Goal: Information Seeking & Learning: Learn about a topic

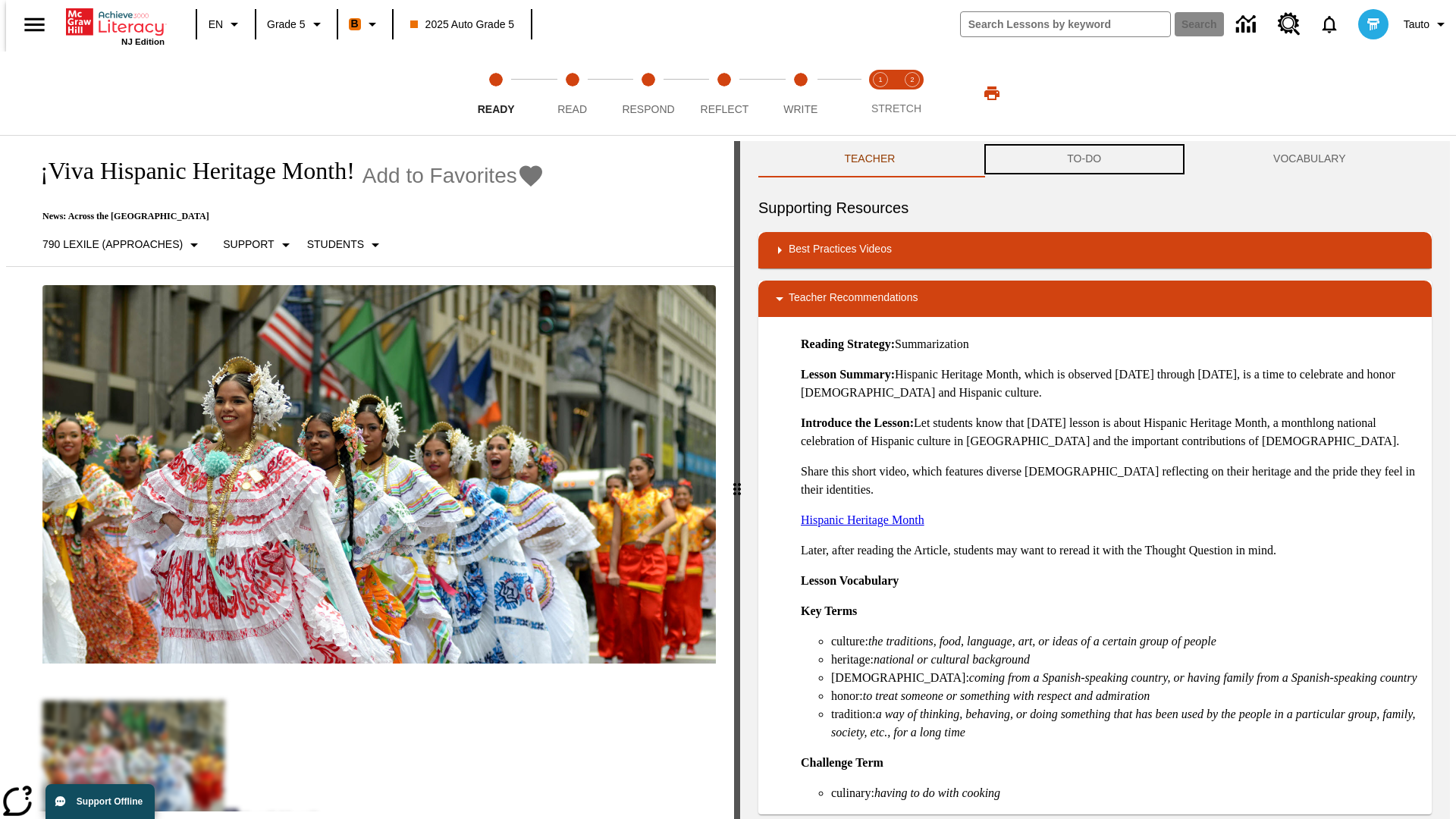
click at [1085, 159] on button "TO-DO" at bounding box center [1084, 159] width 206 height 36
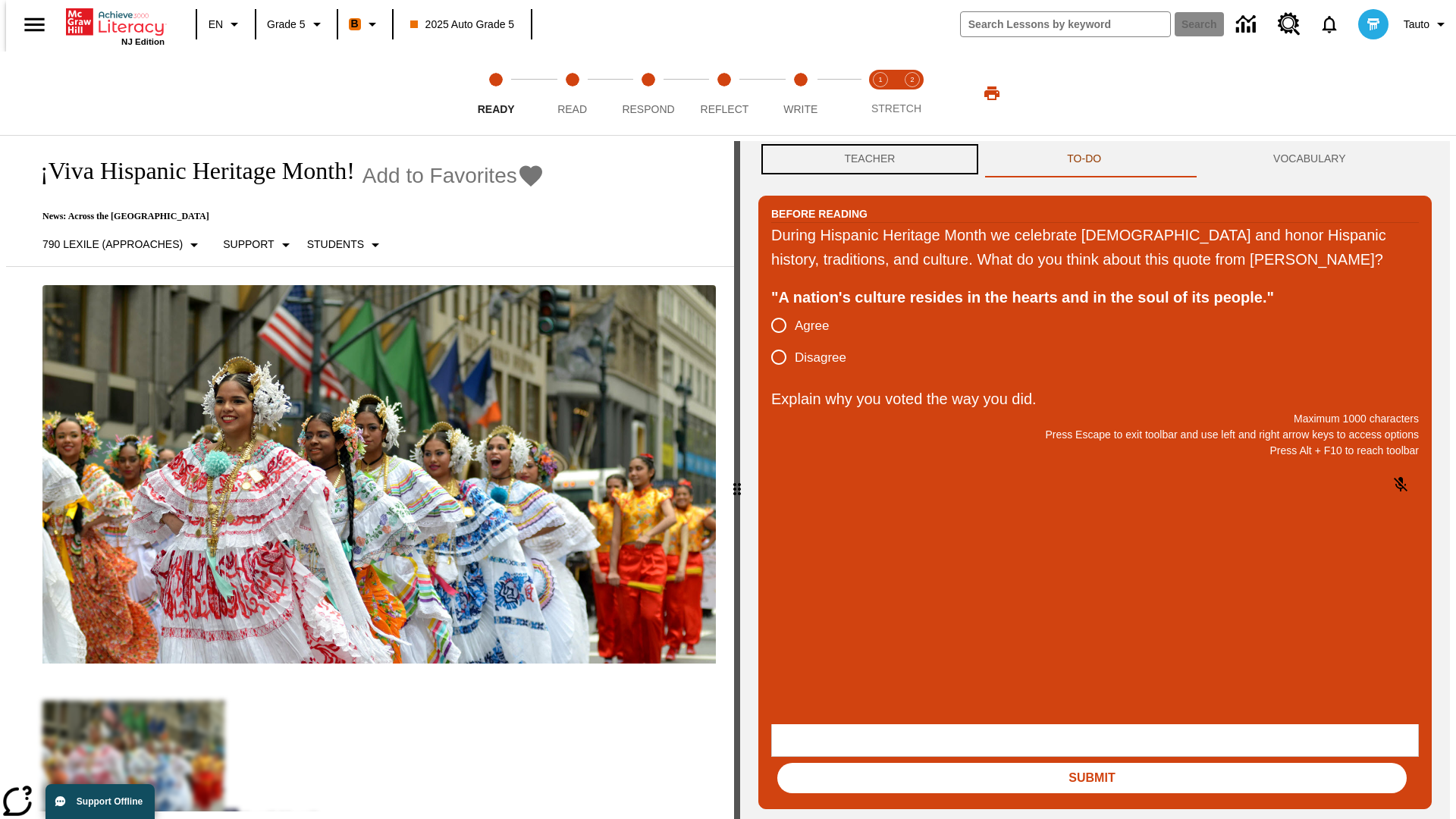
scroll to position [1, 0]
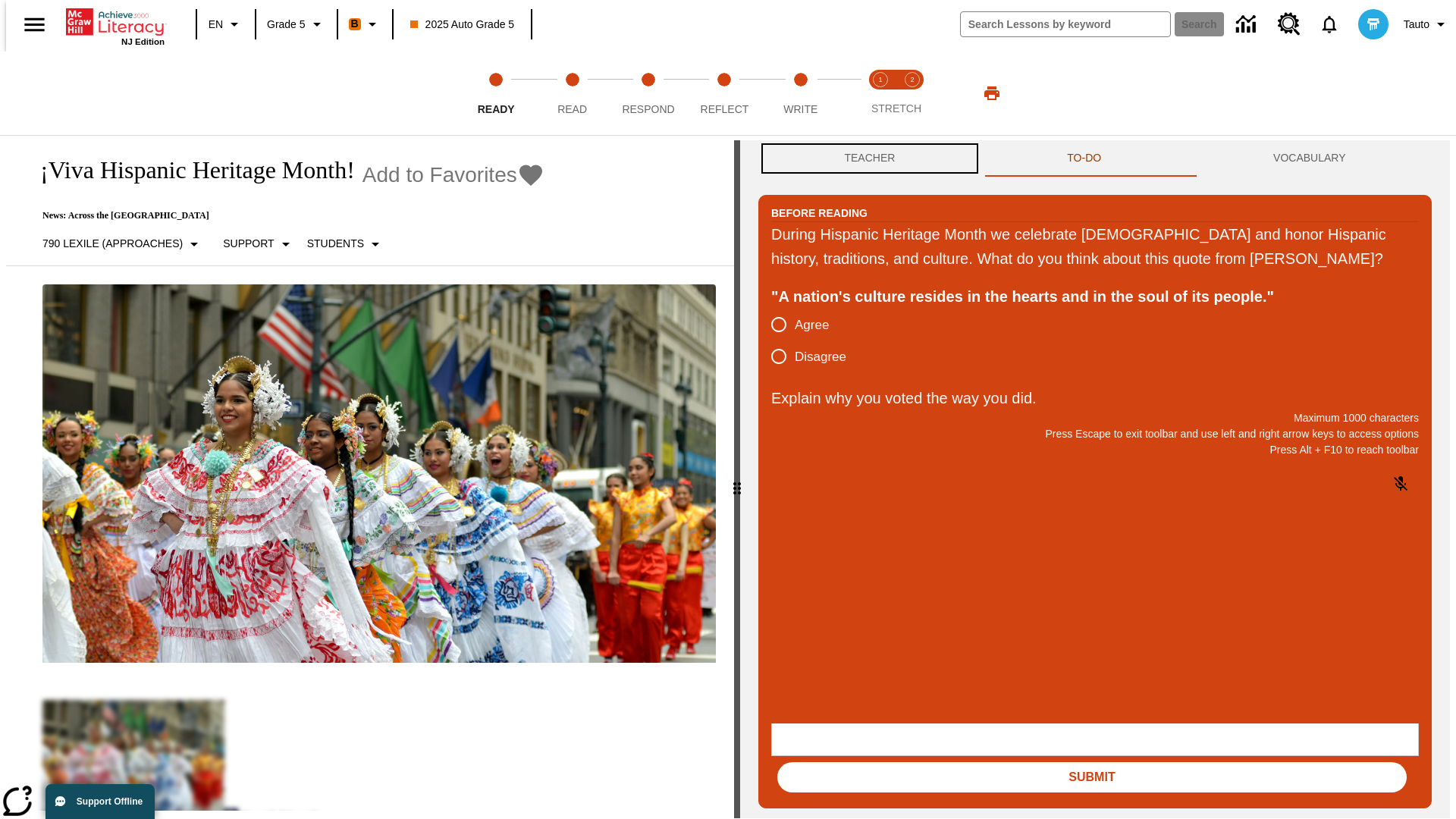
click at [865, 159] on button "Teacher" at bounding box center [869, 158] width 223 height 36
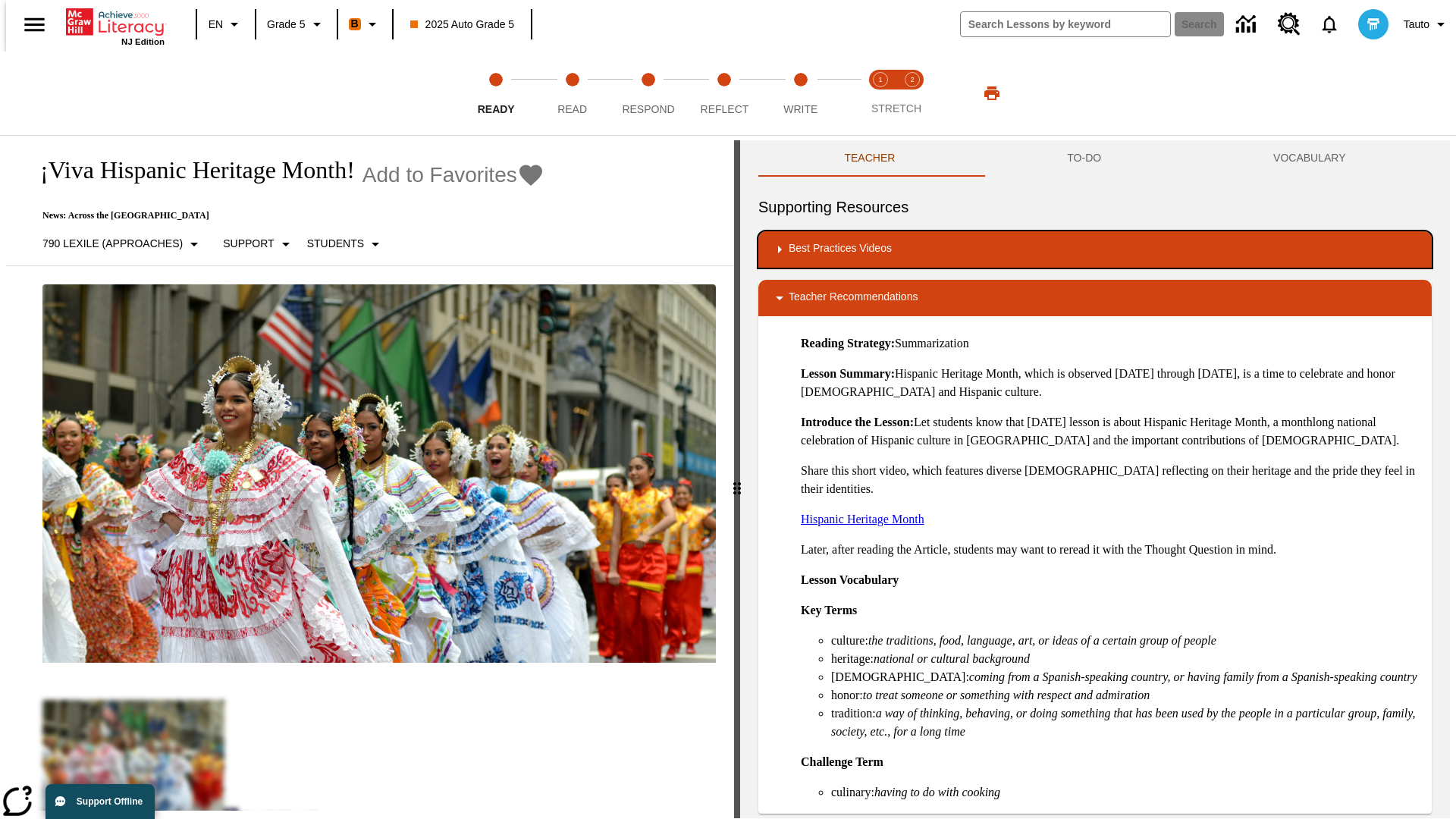
click at [1095, 250] on div "Best Practices Videos" at bounding box center [1095, 249] width 649 height 18
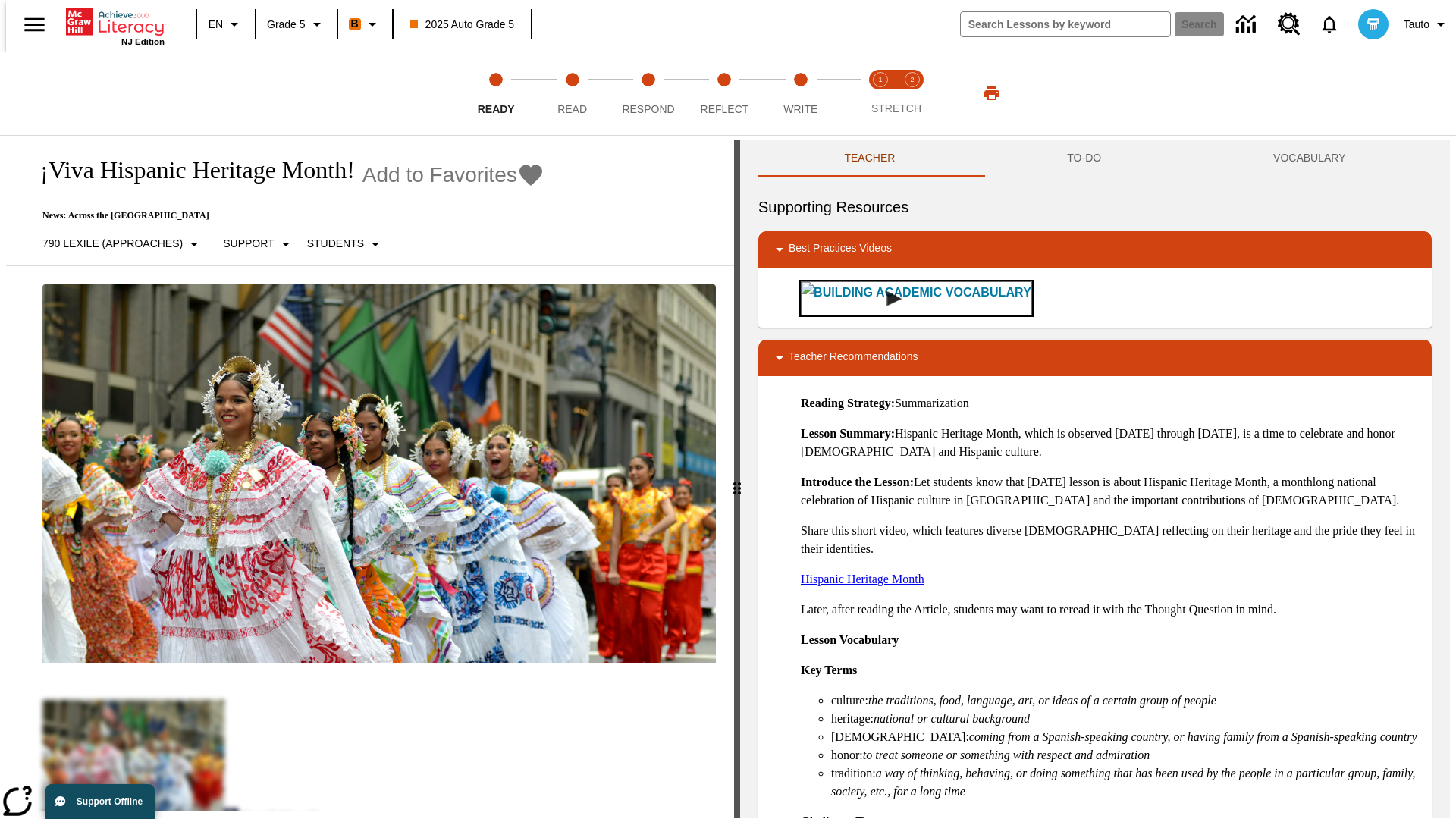
click at [887, 298] on img "Building Academic Vocabulary" at bounding box center [894, 298] width 15 height 15
click at [572, 93] on span "Read" at bounding box center [572, 102] width 30 height 27
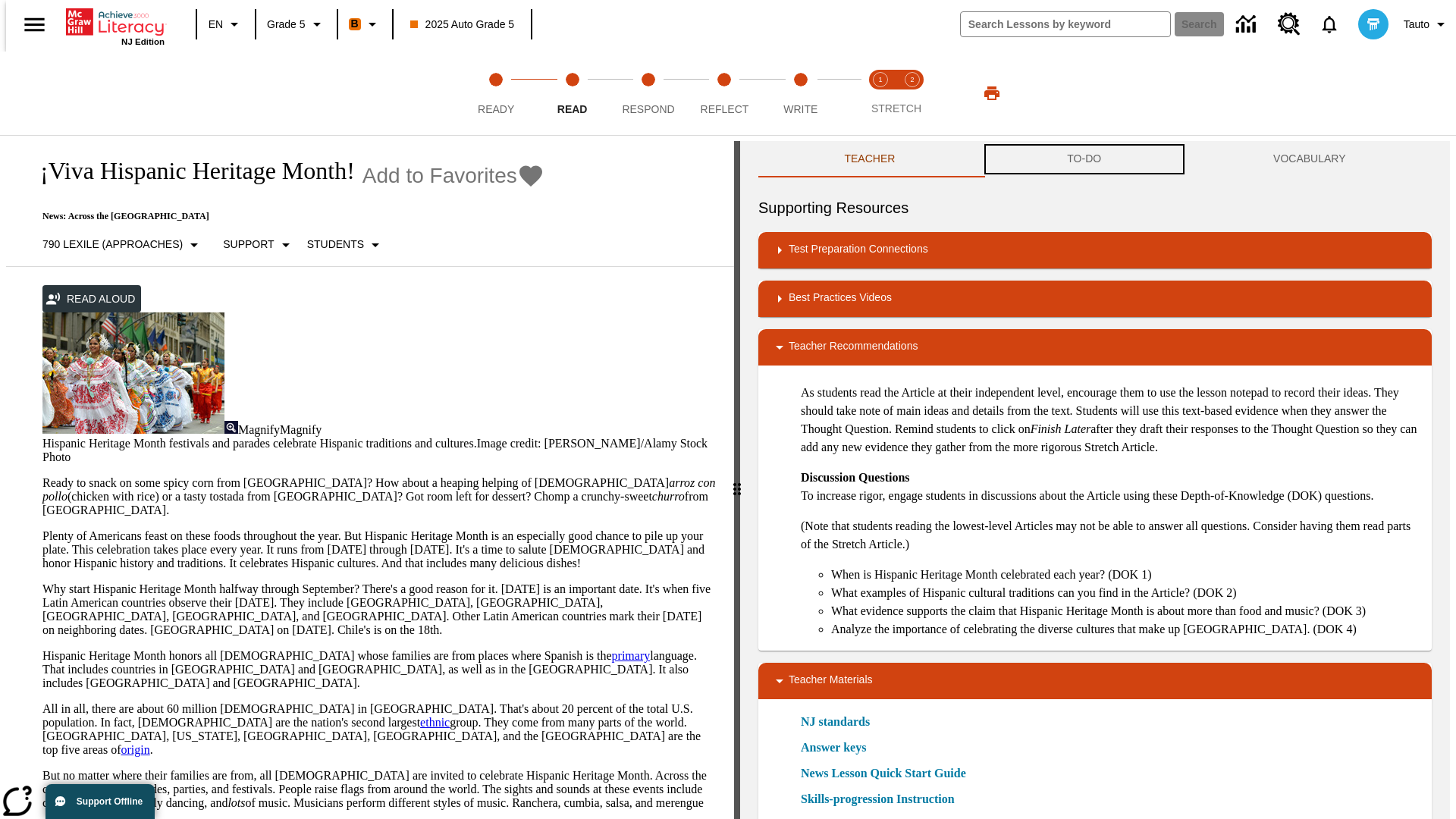
scroll to position [1, 0]
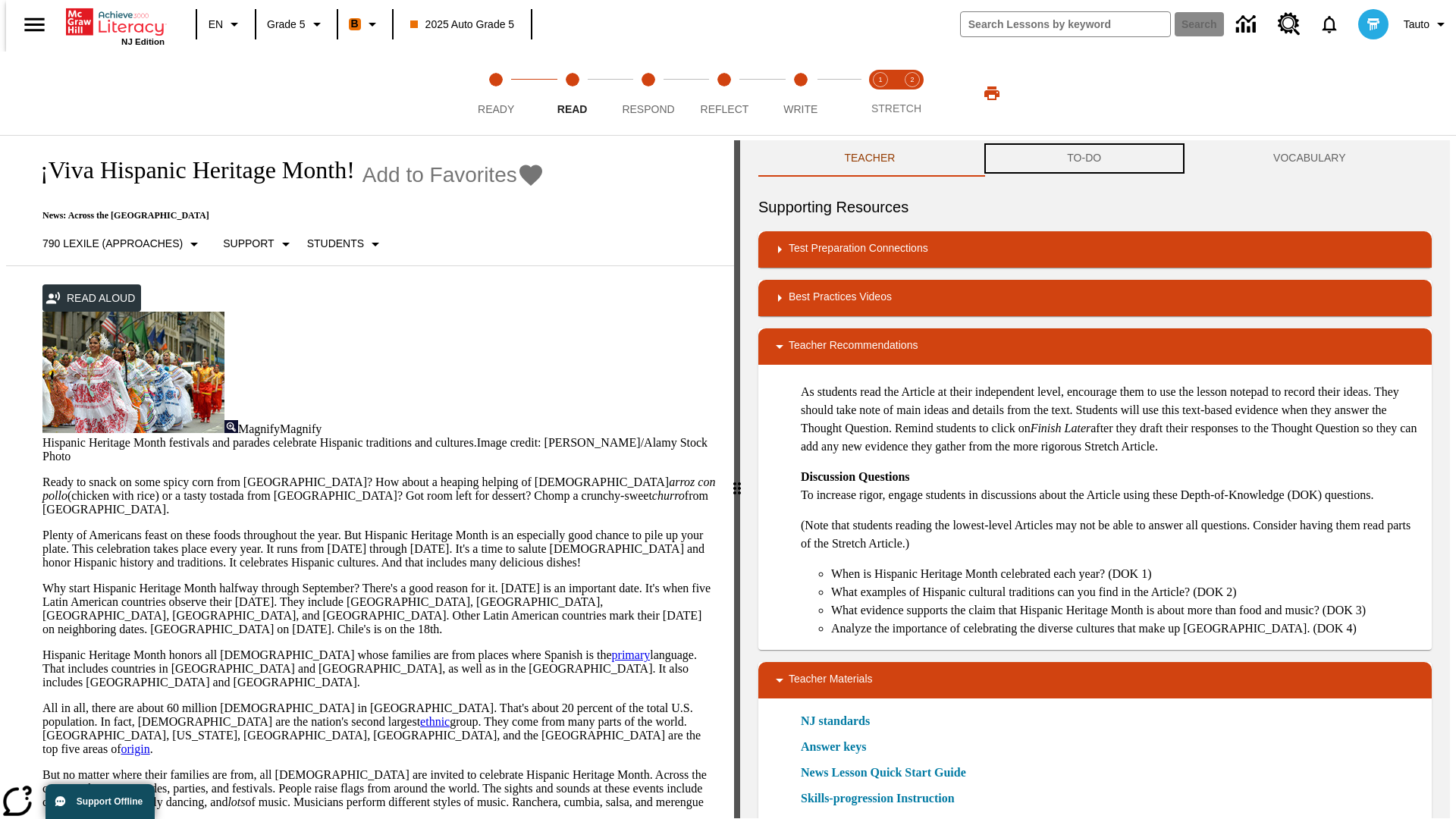
click at [1085, 159] on button "TO-DO" at bounding box center [1084, 158] width 206 height 36
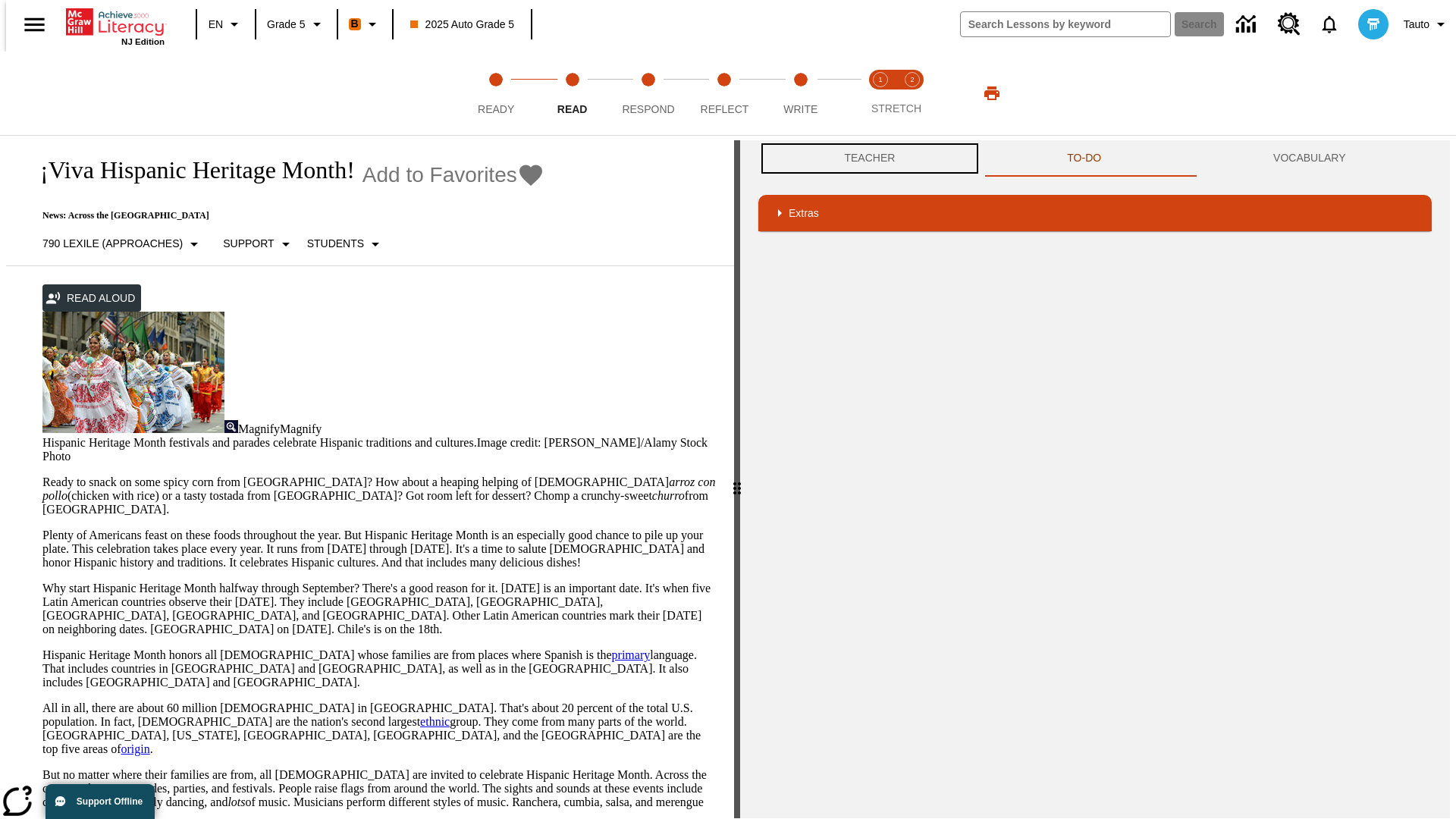
click at [865, 159] on button "Teacher" at bounding box center [869, 158] width 223 height 36
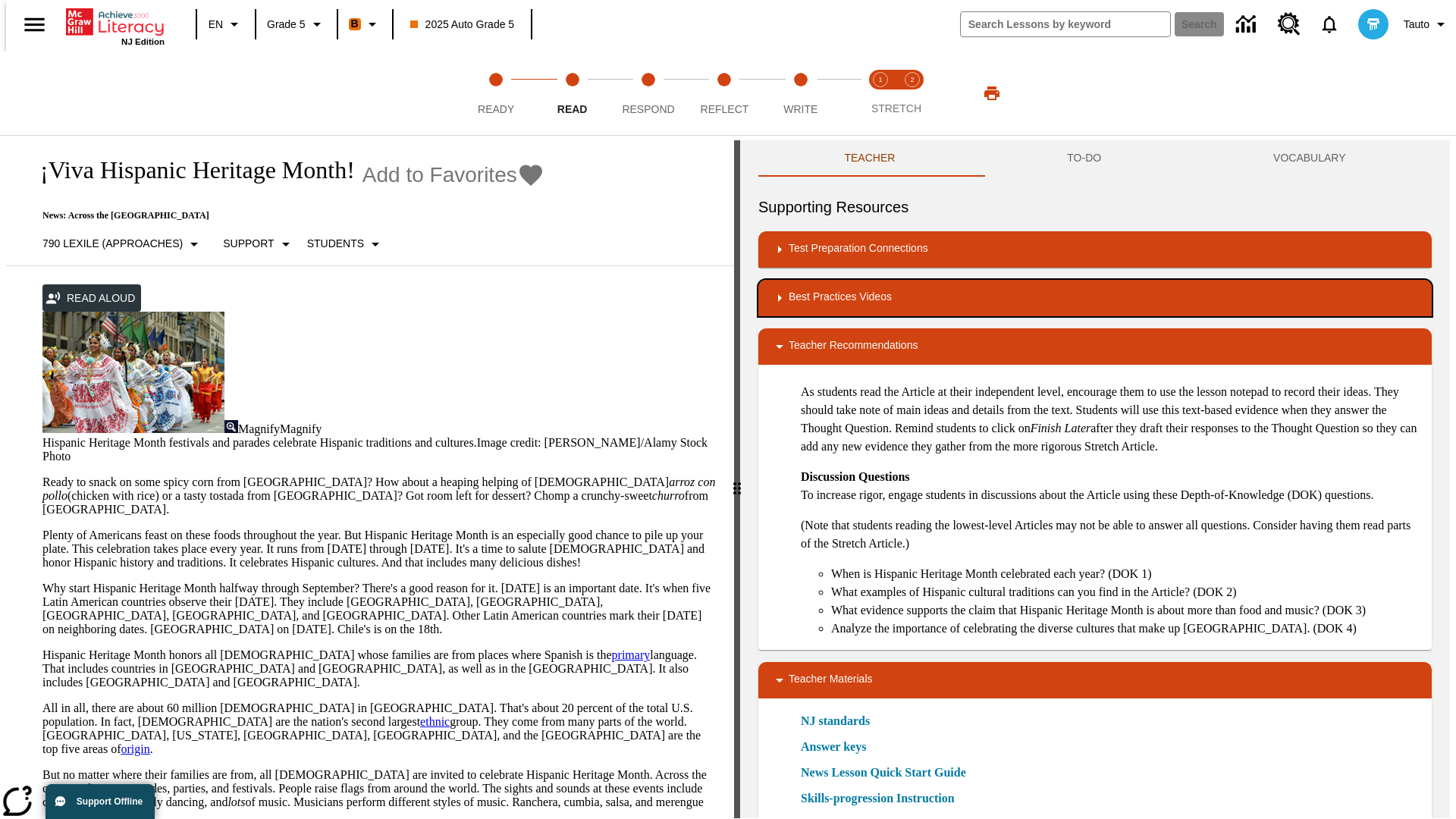
click at [1095, 298] on div "Best Practices Videos" at bounding box center [1095, 298] width 649 height 18
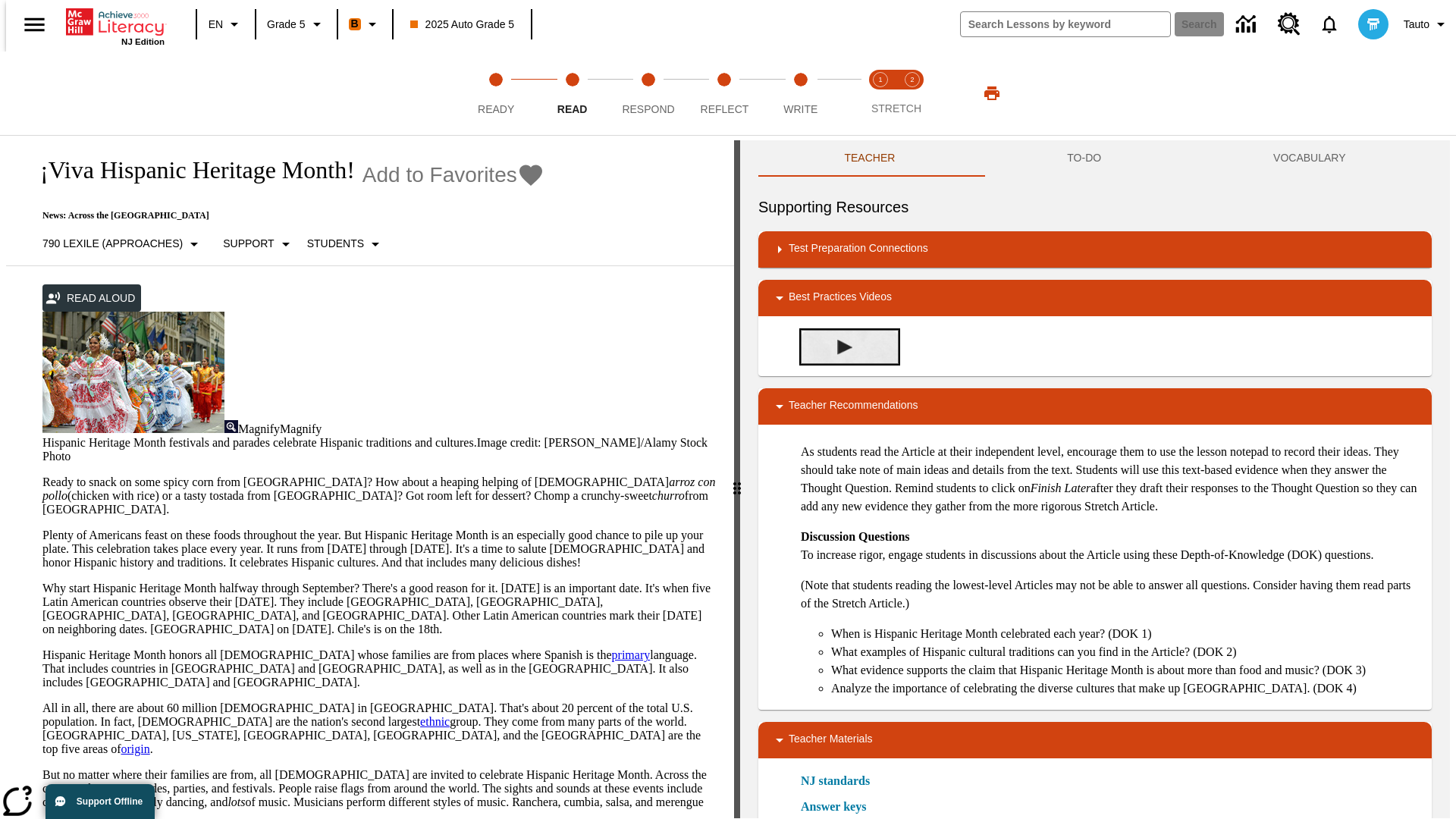
click at [839, 341] on img "Summarization" at bounding box center [844, 347] width 15 height 15
click at [881, 93] on span "Stretch Read step 1 of 2" at bounding box center [881, 102] width 20 height 27
